Goal: Information Seeking & Learning: Compare options

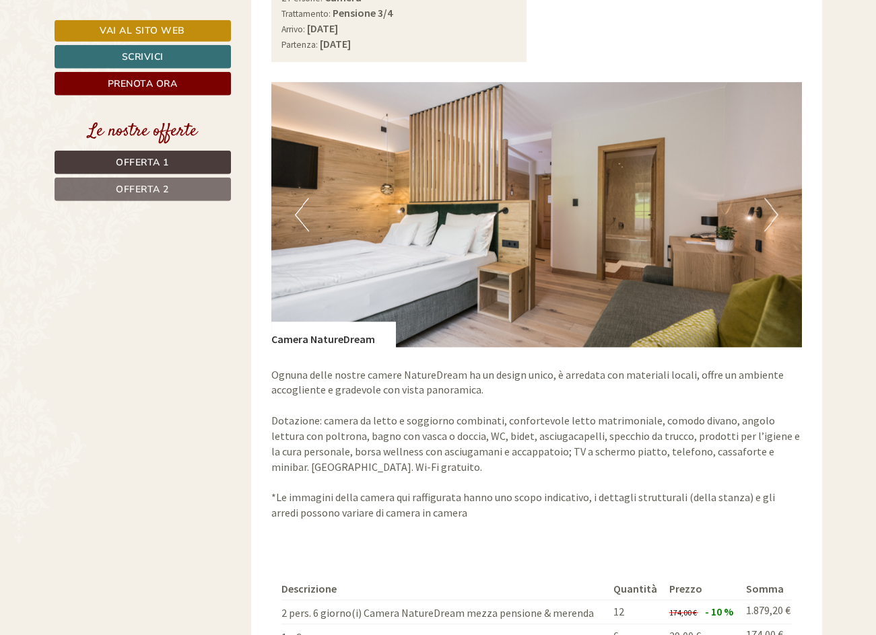
scroll to position [1198, 0]
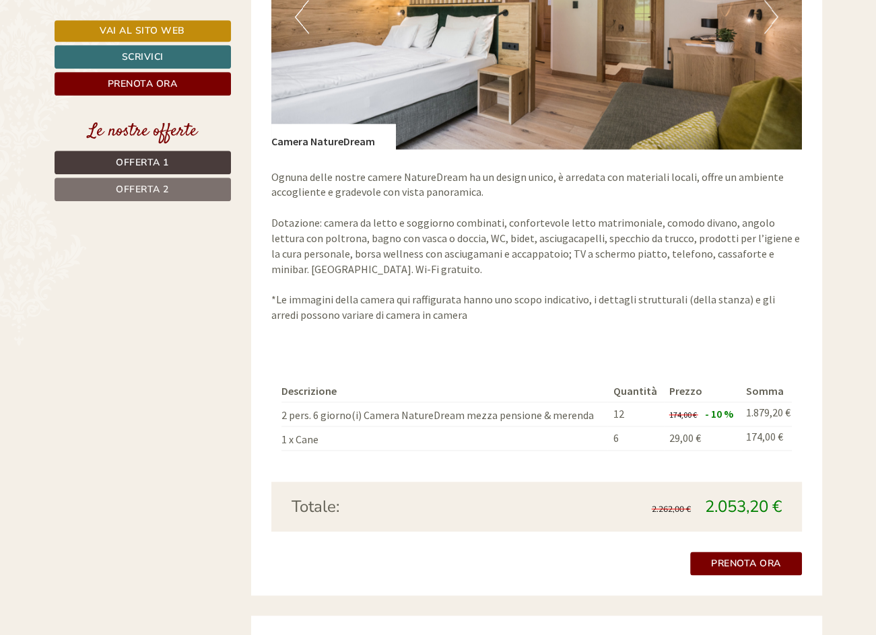
click at [96, 191] on link "Offerta 2" at bounding box center [143, 190] width 176 height 24
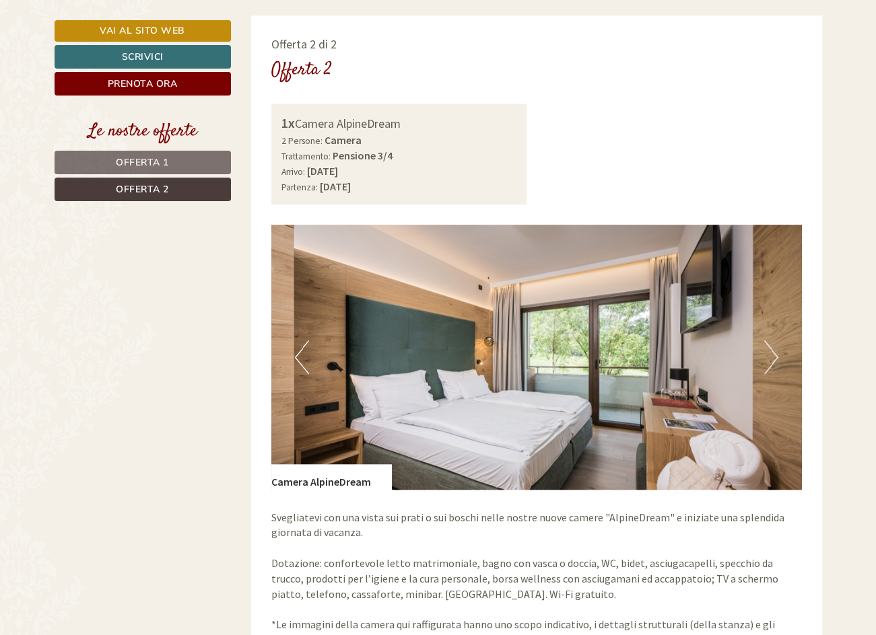
click at [127, 169] on link "Offerta 1" at bounding box center [143, 163] width 176 height 24
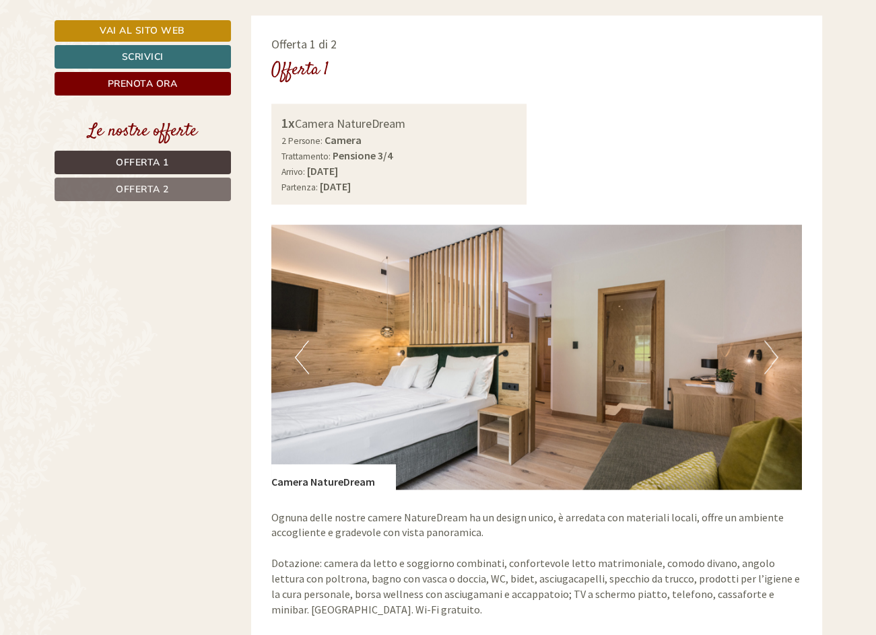
click at [156, 156] on span "Offerta 1" at bounding box center [142, 162] width 53 height 13
click at [189, 188] on link "Offerta 2" at bounding box center [143, 190] width 176 height 24
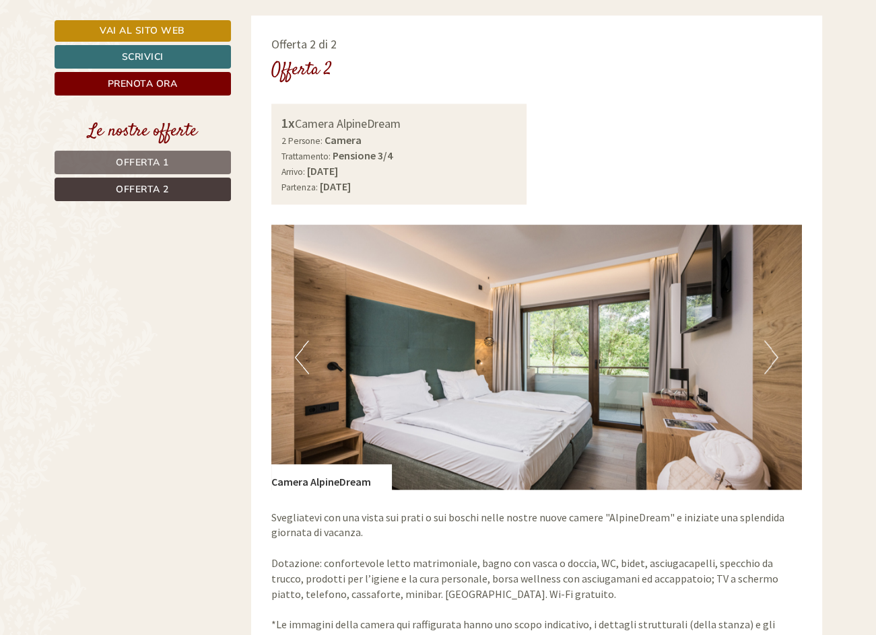
click at [168, 160] on span "Offerta 1" at bounding box center [142, 162] width 53 height 13
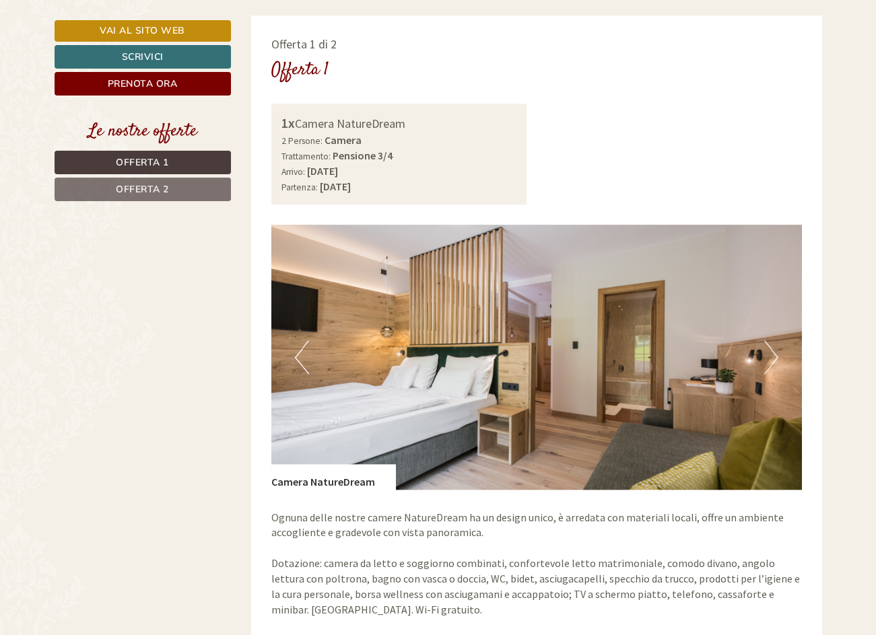
click at [176, 168] on link "Offerta 1" at bounding box center [143, 163] width 176 height 24
click at [176, 182] on link "Offerta 2" at bounding box center [143, 190] width 176 height 24
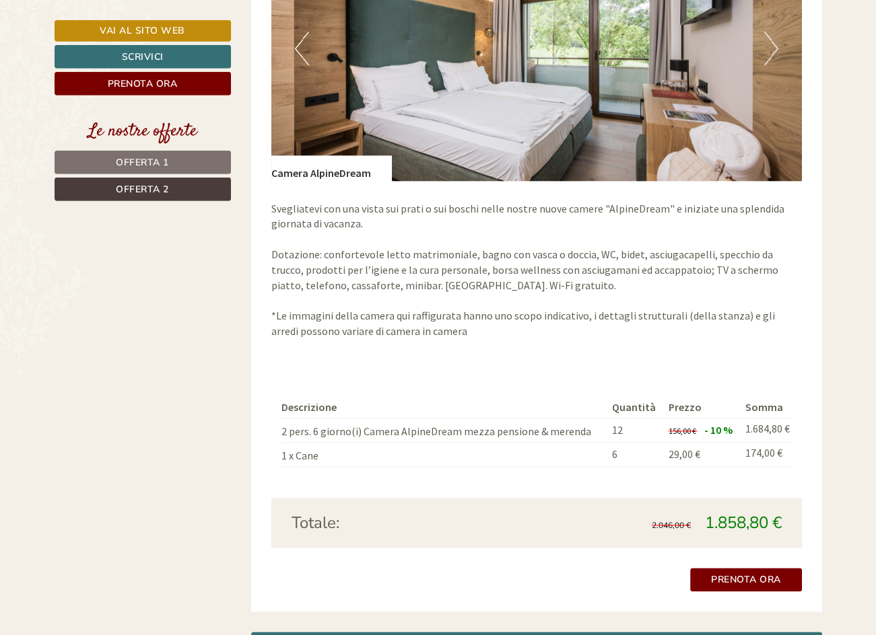
scroll to position [1162, 0]
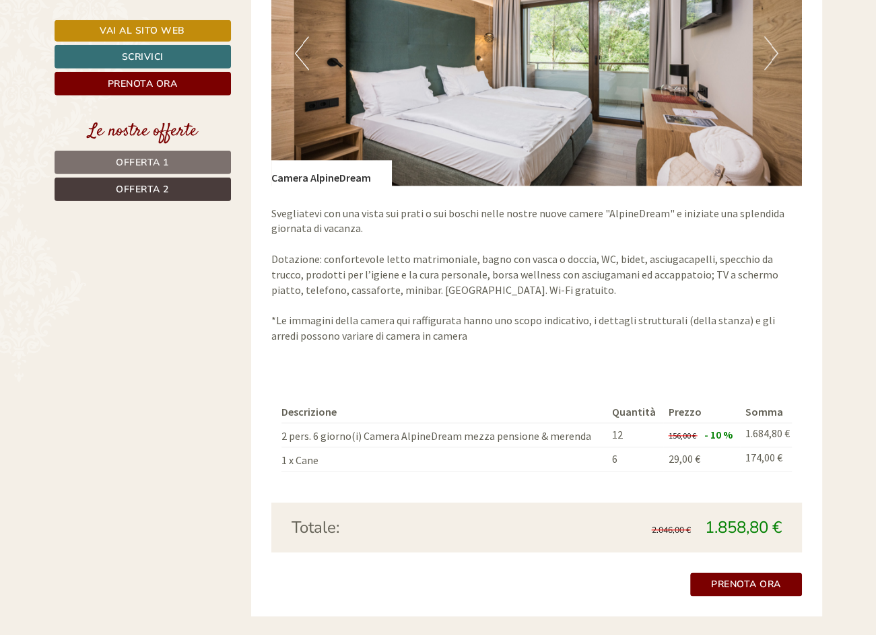
click at [159, 156] on span "Offerta 1" at bounding box center [142, 162] width 53 height 13
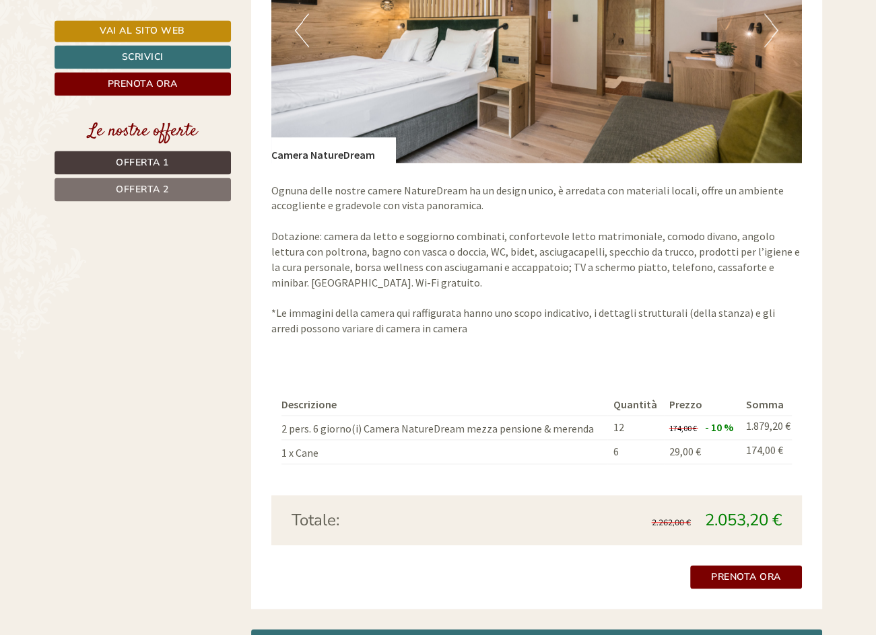
scroll to position [1249, 0]
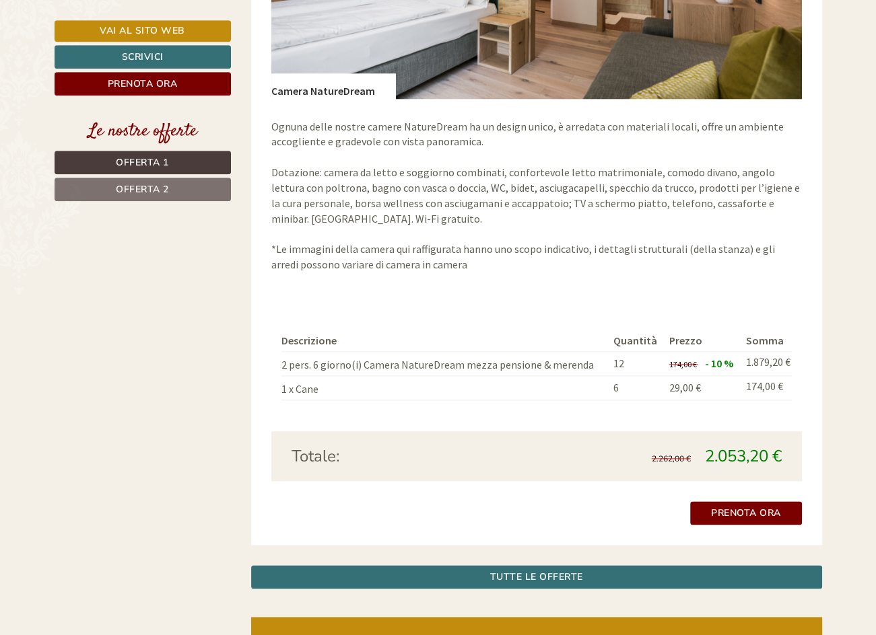
click at [174, 192] on link "Offerta 2" at bounding box center [143, 190] width 176 height 24
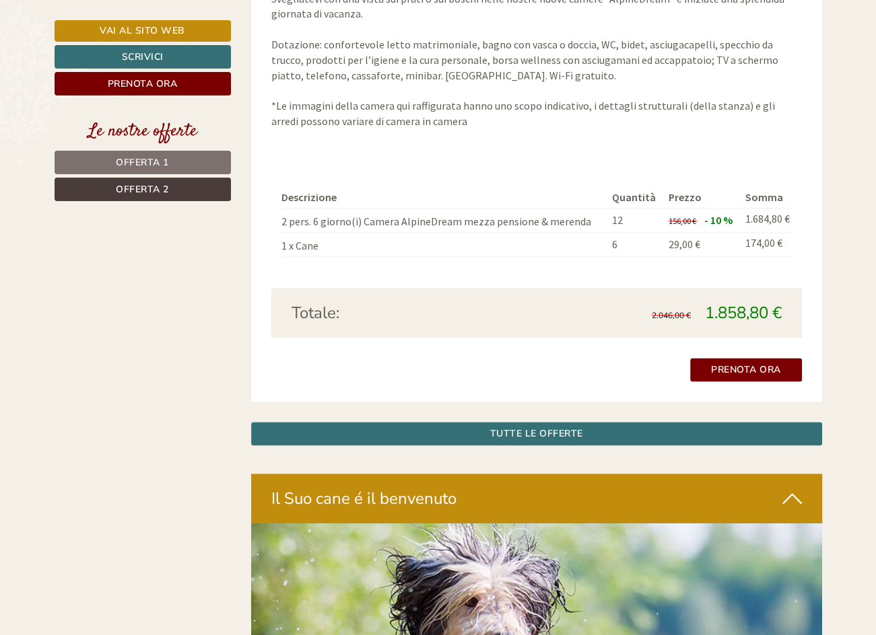
scroll to position [1426, 0]
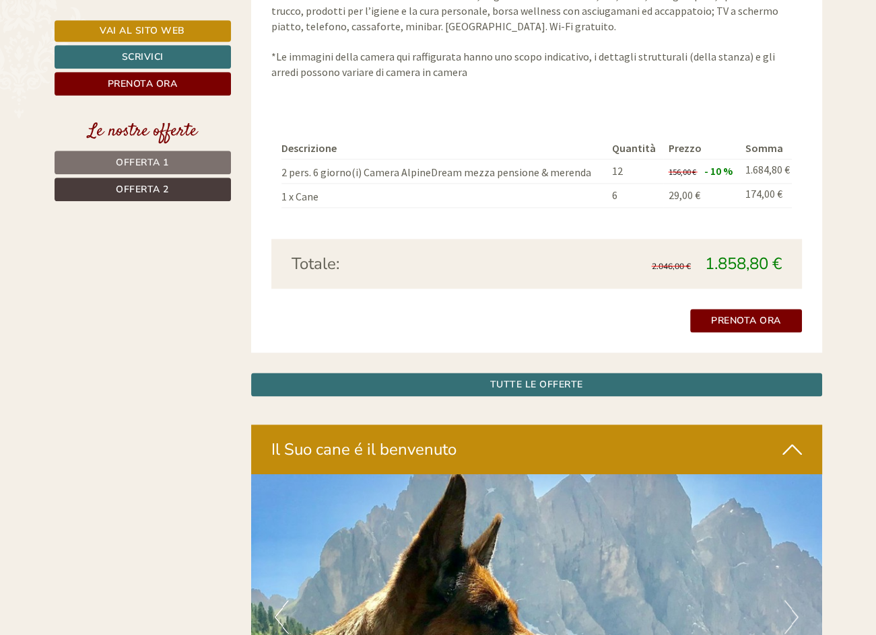
click at [177, 170] on link "Offerta 1" at bounding box center [143, 163] width 176 height 24
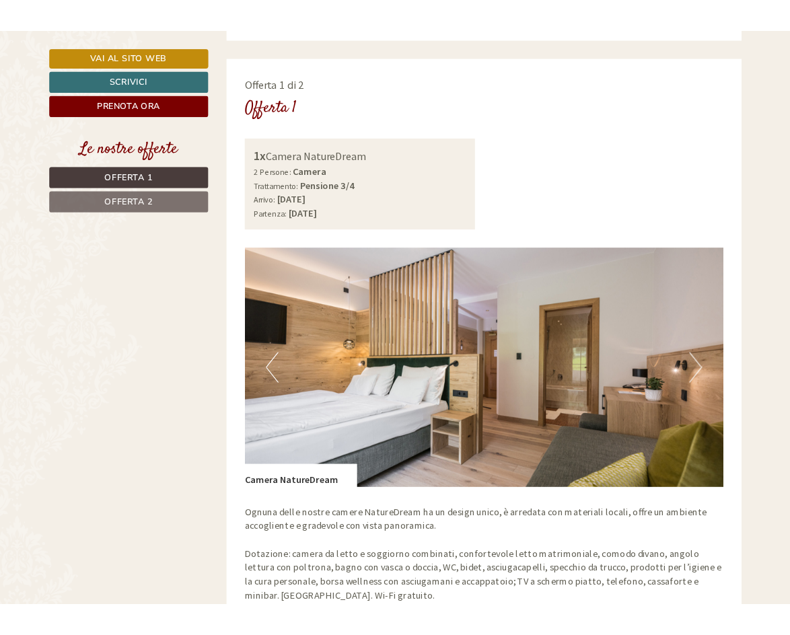
scroll to position [411, 0]
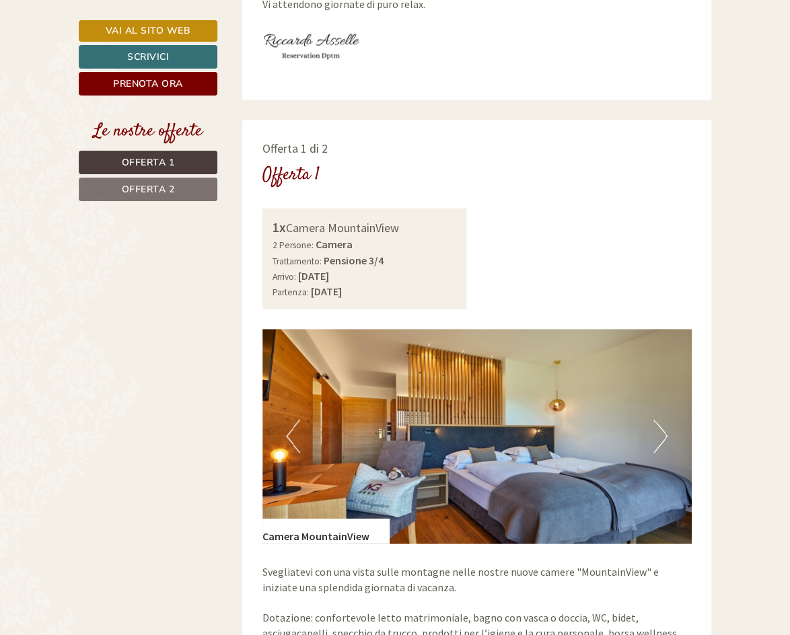
scroll to position [648, 0]
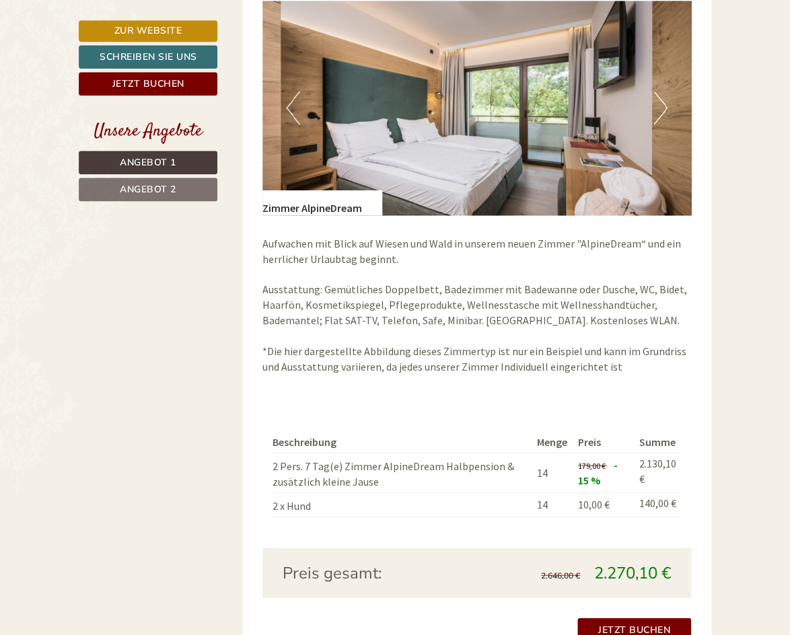
scroll to position [903, 0]
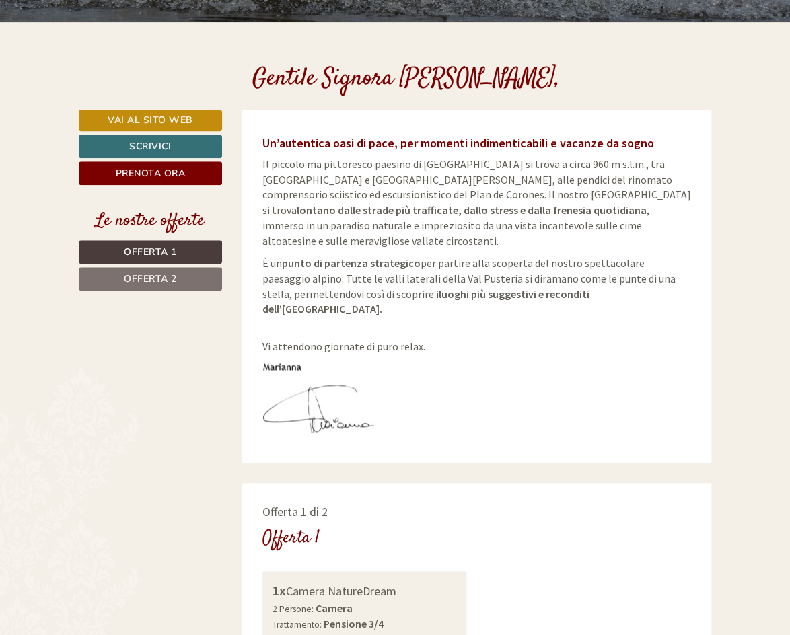
scroll to position [326, 0]
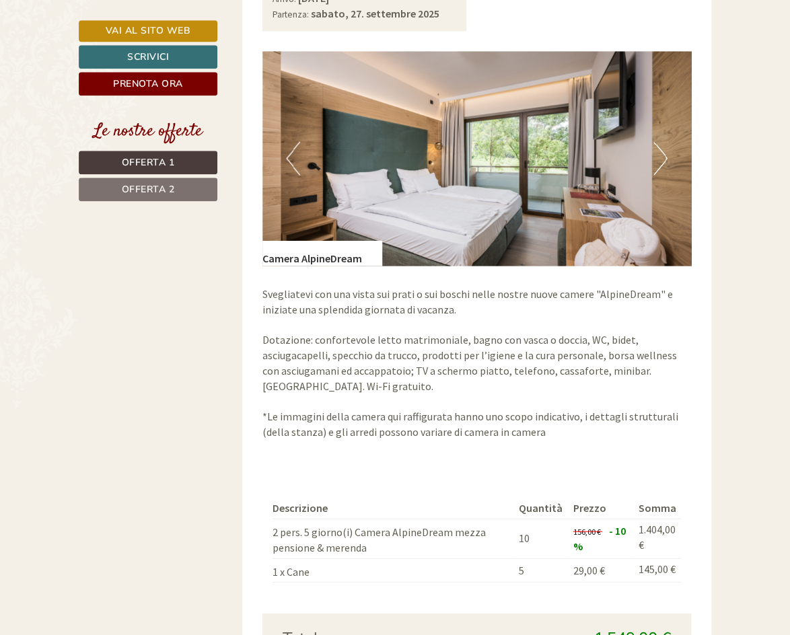
scroll to position [829, 0]
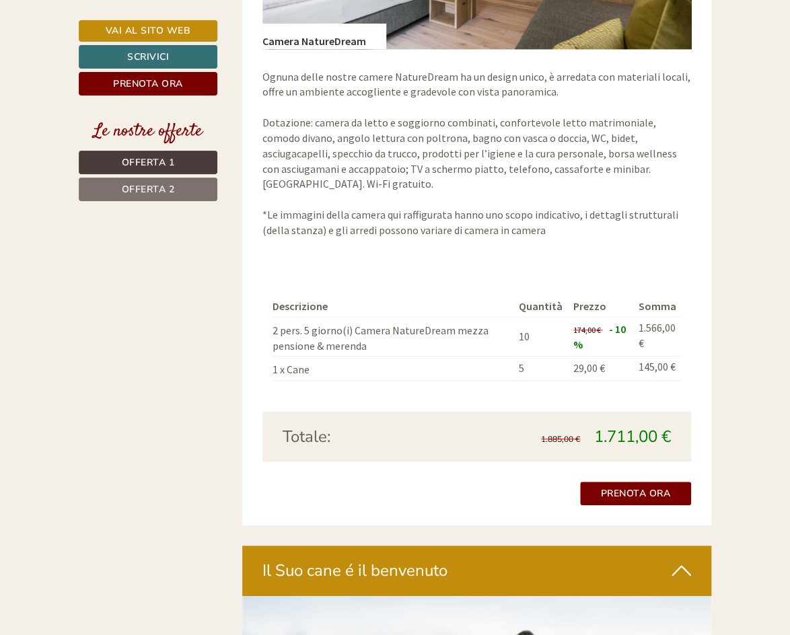
scroll to position [2218, 0]
